Goal: Find specific page/section: Find specific page/section

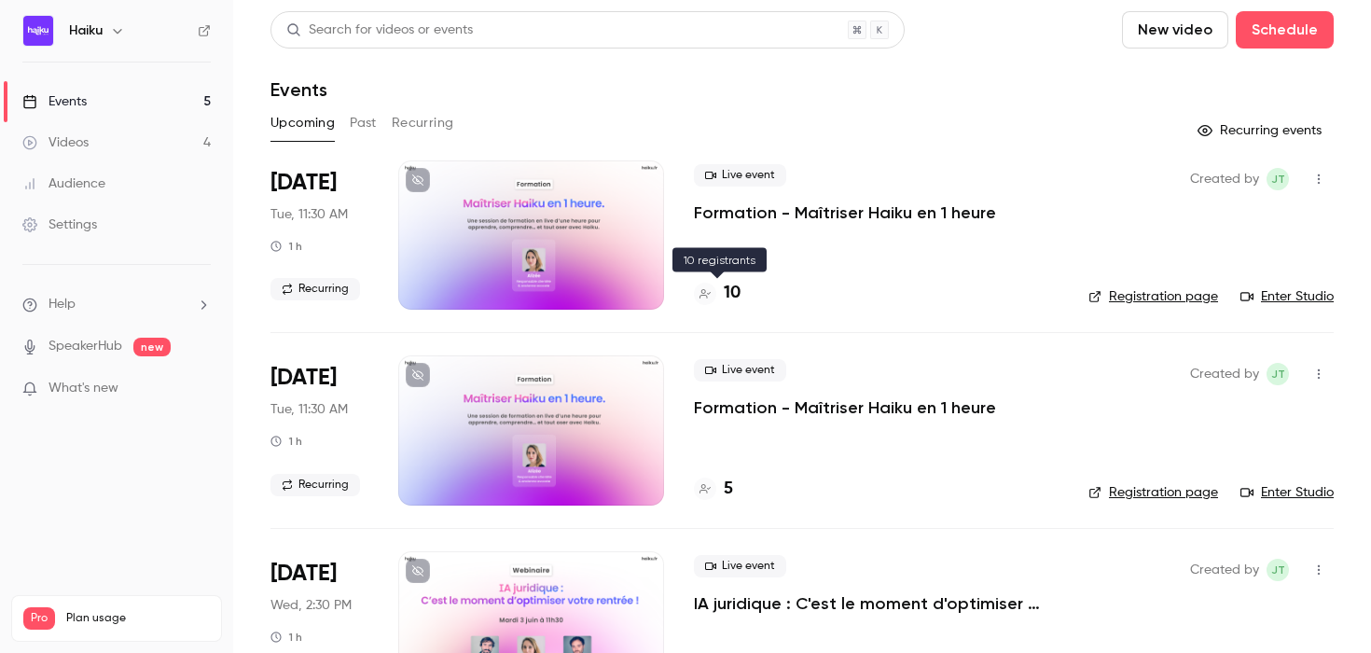
click at [733, 294] on h4 "10" at bounding box center [732, 293] width 17 height 25
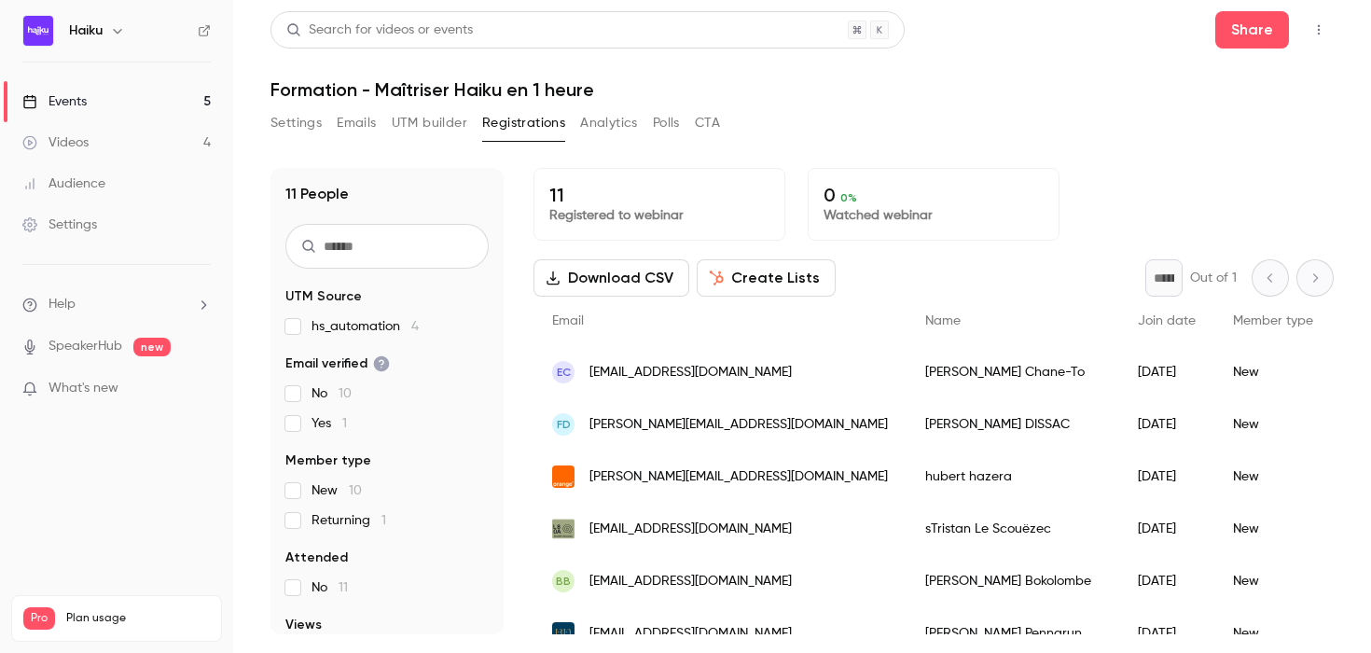
click at [117, 103] on link "Events 5" at bounding box center [116, 101] width 233 height 41
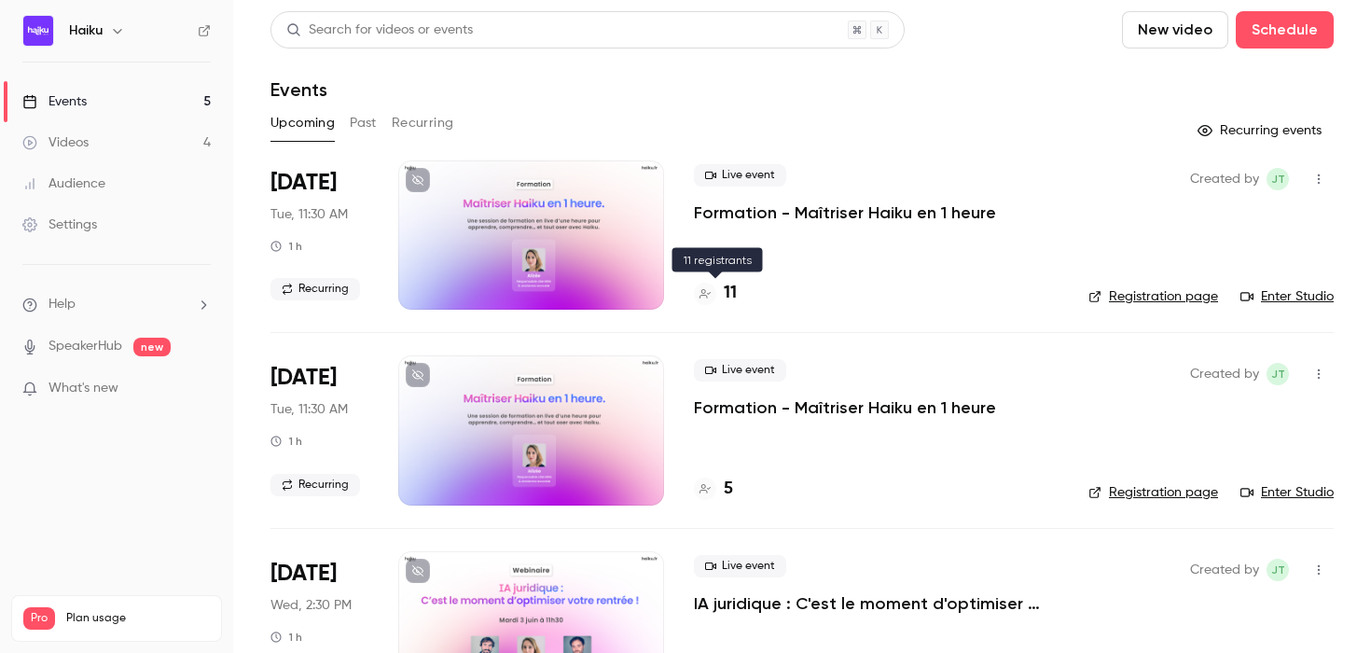
click at [728, 299] on h4 "11" at bounding box center [730, 293] width 13 height 25
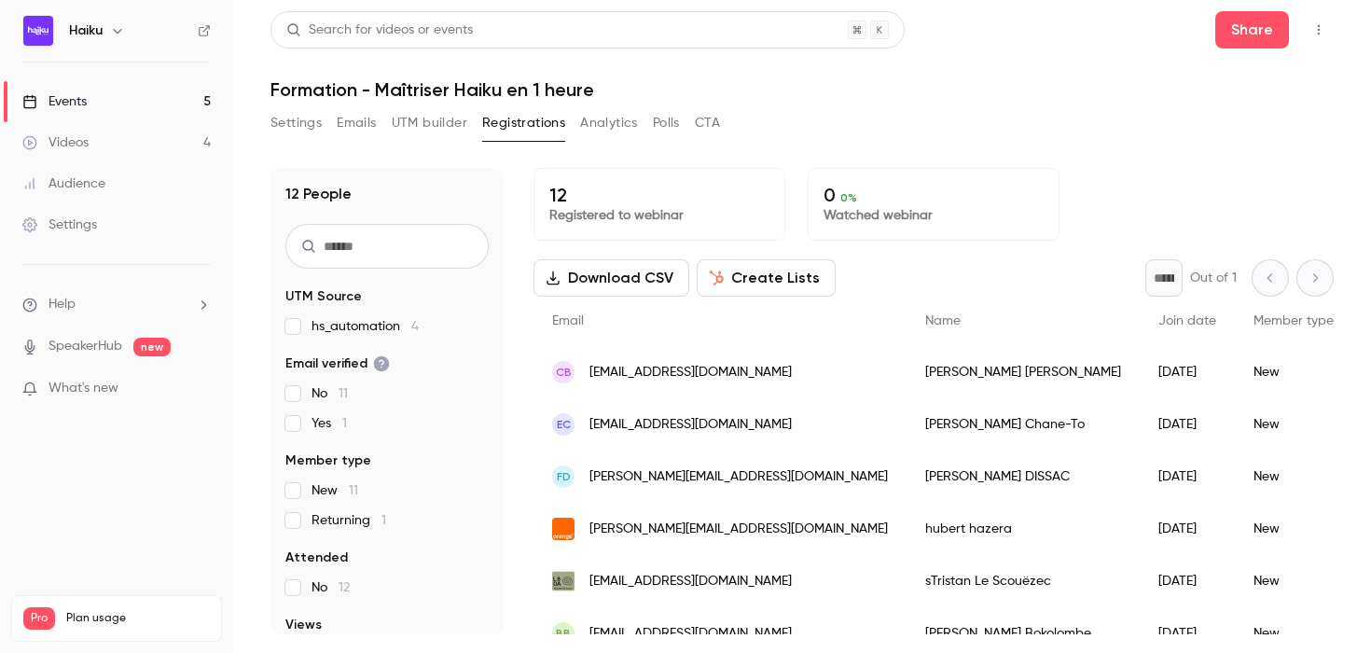
click at [112, 100] on link "Events 5" at bounding box center [116, 101] width 233 height 41
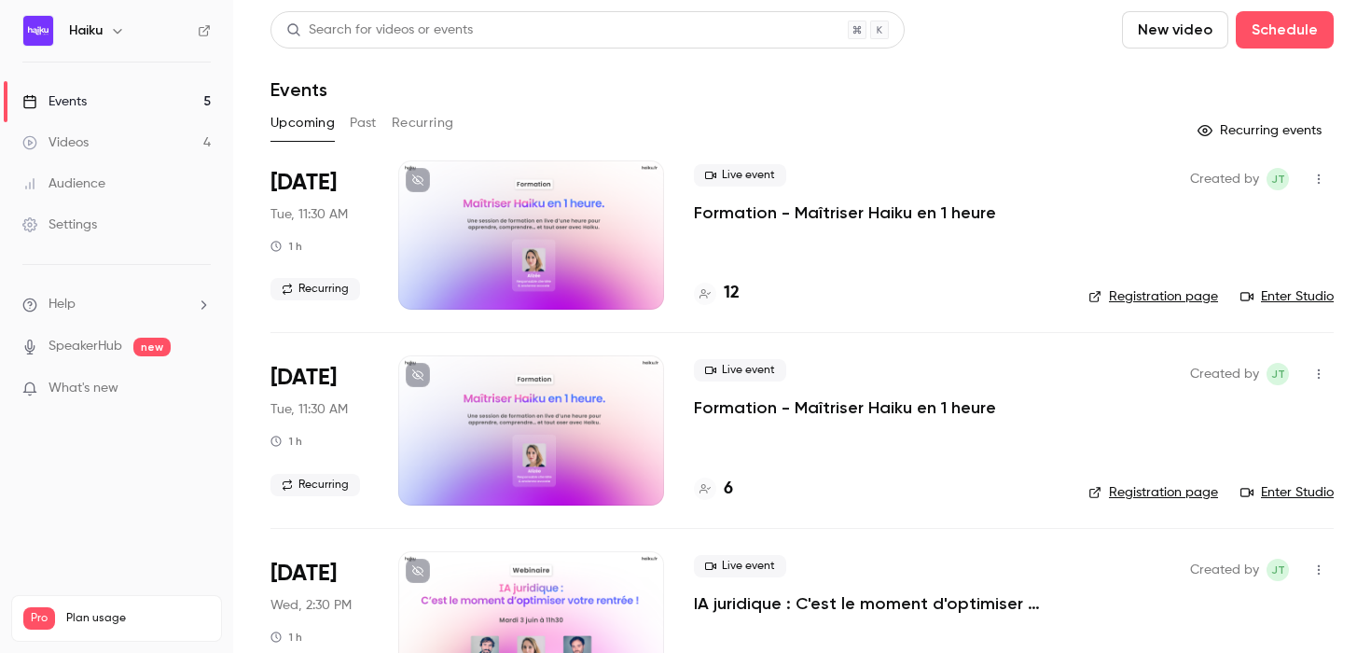
click at [1283, 297] on link "Enter Studio" at bounding box center [1287, 296] width 93 height 19
